Goal: Task Accomplishment & Management: Manage account settings

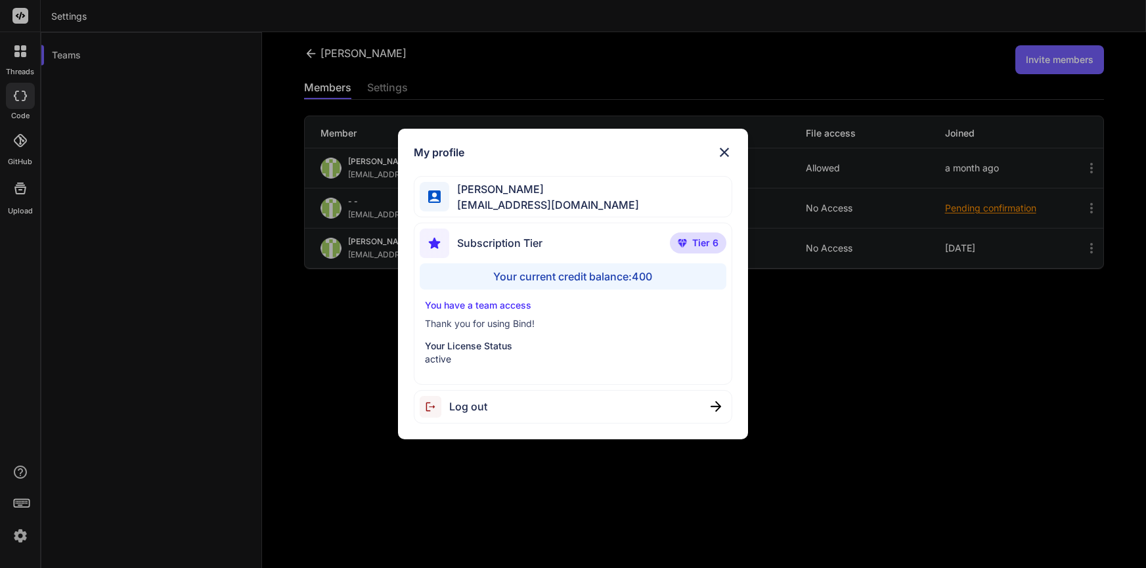
click at [641, 277] on div "Your current credit balance: 400" at bounding box center [573, 276] width 307 height 26
click at [726, 150] on img at bounding box center [725, 152] width 16 height 16
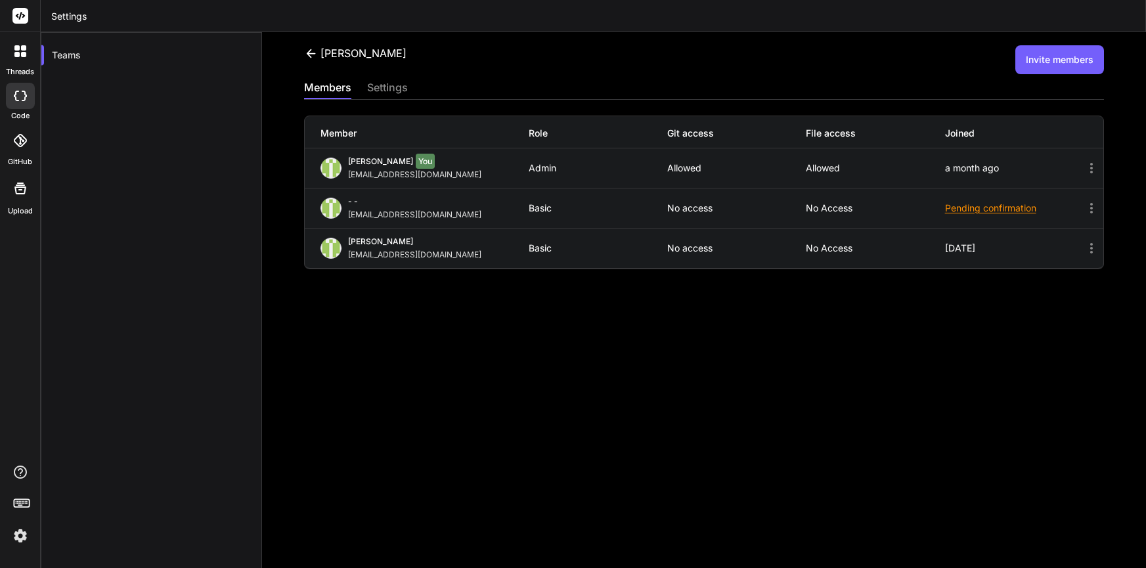
click at [20, 535] on img at bounding box center [20, 536] width 22 height 22
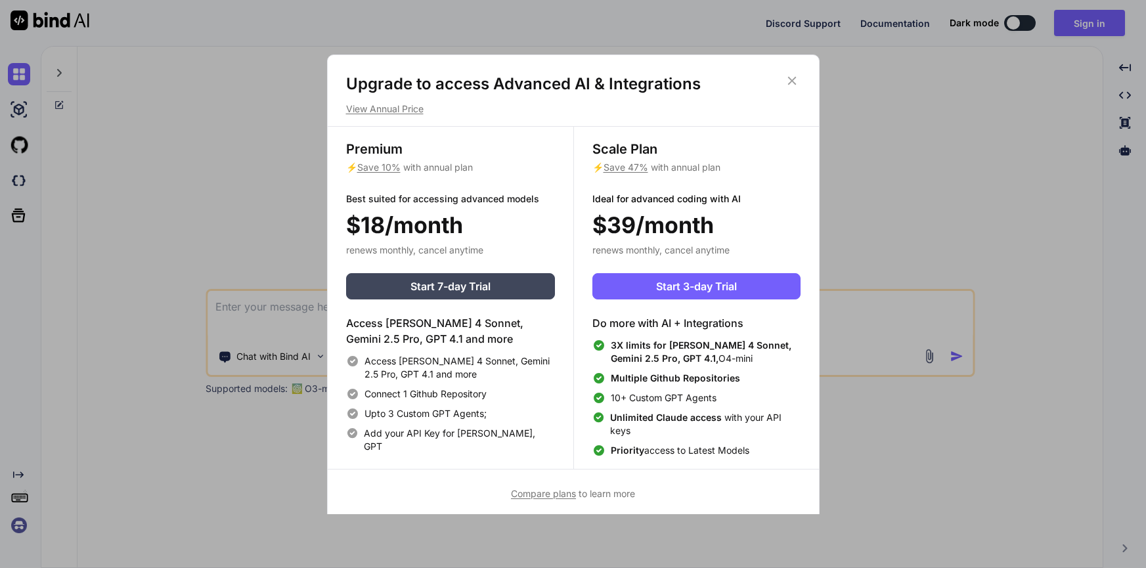
click at [548, 495] on span "Compare plans" at bounding box center [543, 493] width 65 height 11
click at [926, 144] on div "Upgrade to access Advanced AI & Integrations View Annual Price Premium ⚡ Save 1…" at bounding box center [573, 284] width 1146 height 568
